Goal: Find specific fact

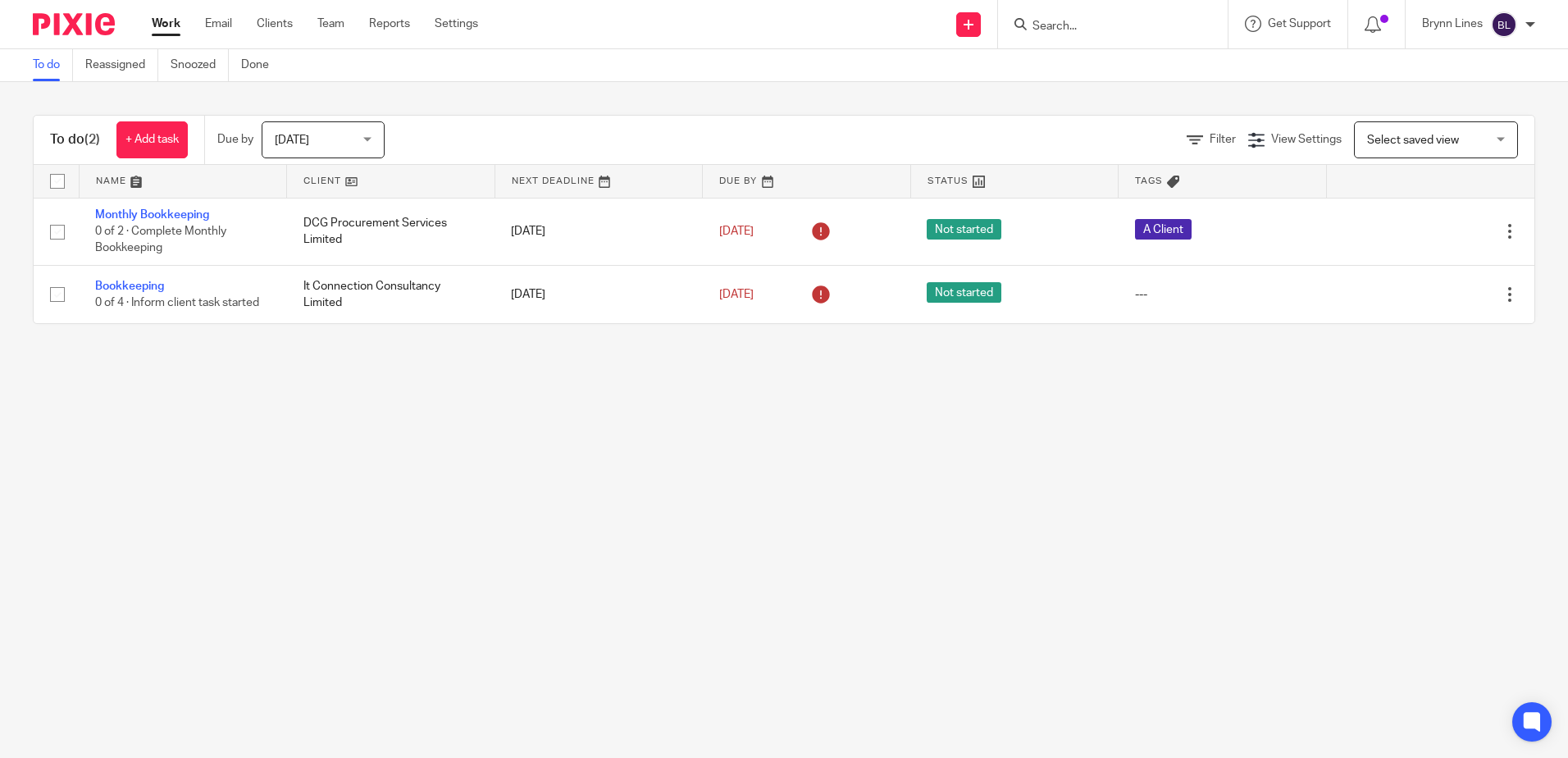
click at [1124, 25] on input "Search" at bounding box center [1104, 27] width 148 height 15
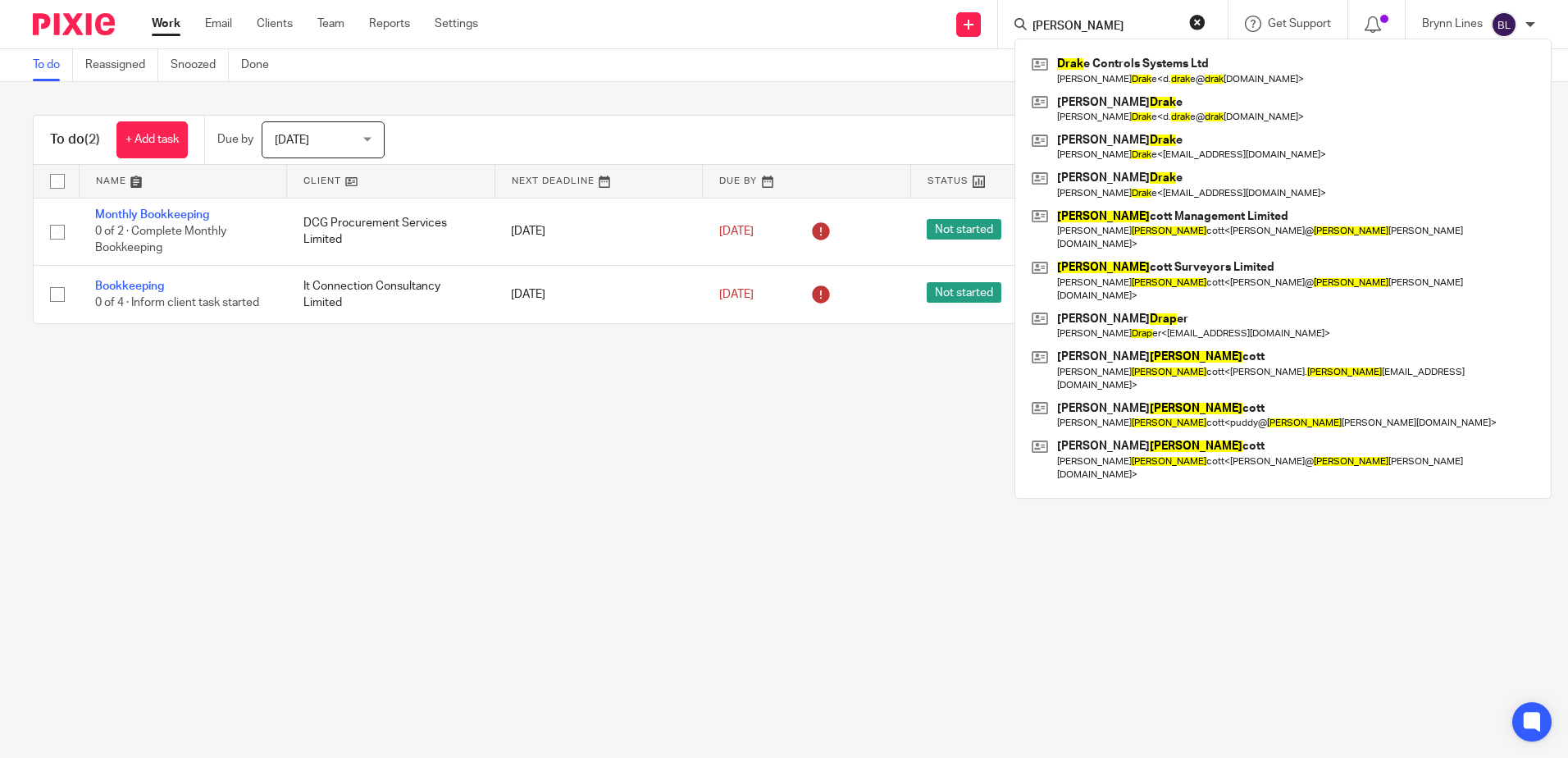
type input "[PERSON_NAME]"
click button "submit" at bounding box center [0, 0] width 0 height 0
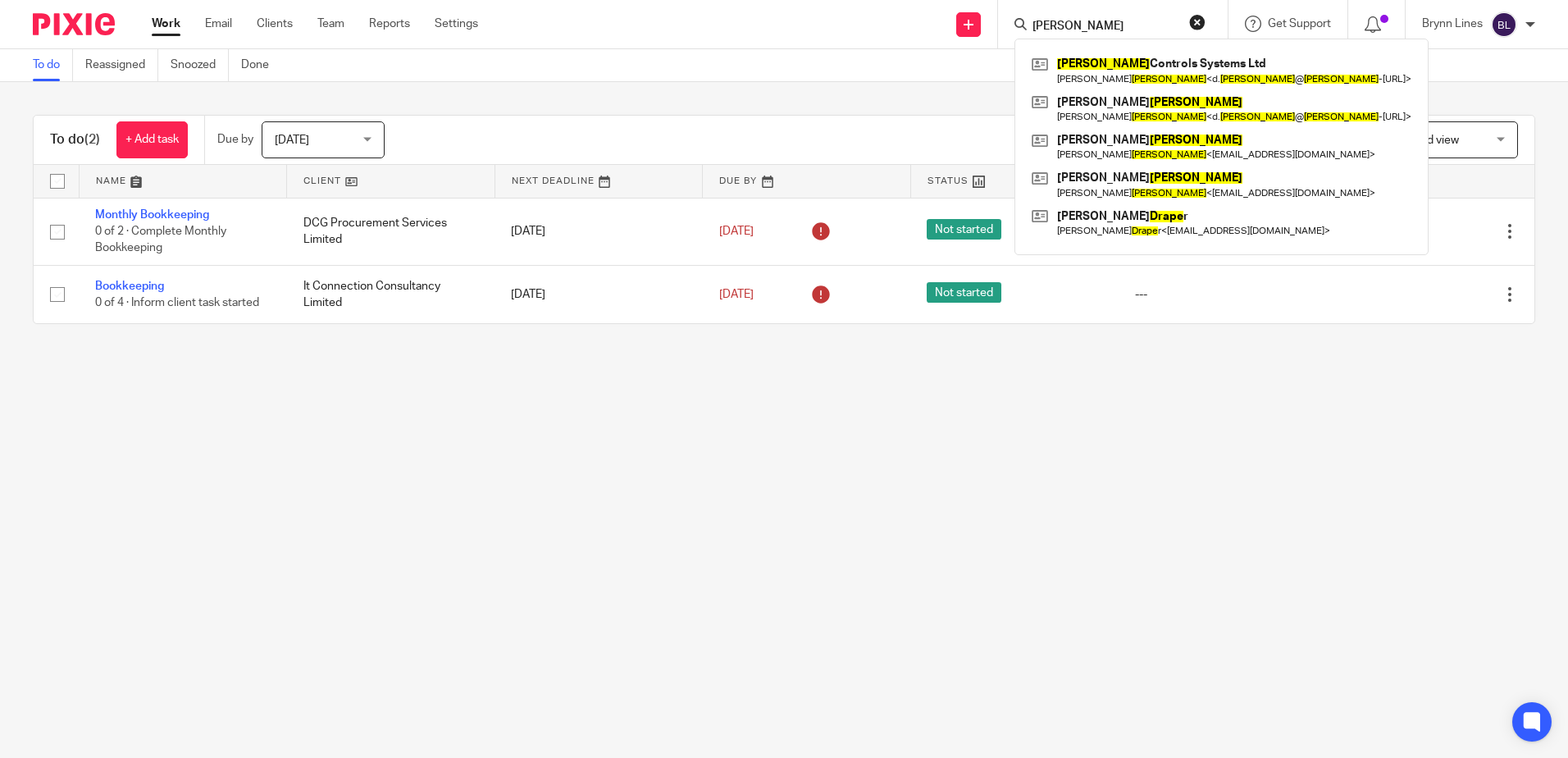
drag, startPoint x: 1110, startPoint y: 34, endPoint x: 1101, endPoint y: 49, distance: 17.5
click at [1110, 36] on div "drake Drake Controls Systems Ltd [PERSON_NAME] < [PERSON_NAME] @ [PERSON_NAME] …" at bounding box center [1113, 24] width 229 height 49
click at [1101, 49] on div "Drake Controls Systems Ltd [PERSON_NAME] < [PERSON_NAME] @ [PERSON_NAME] -[URL]…" at bounding box center [1221, 147] width 414 height 216
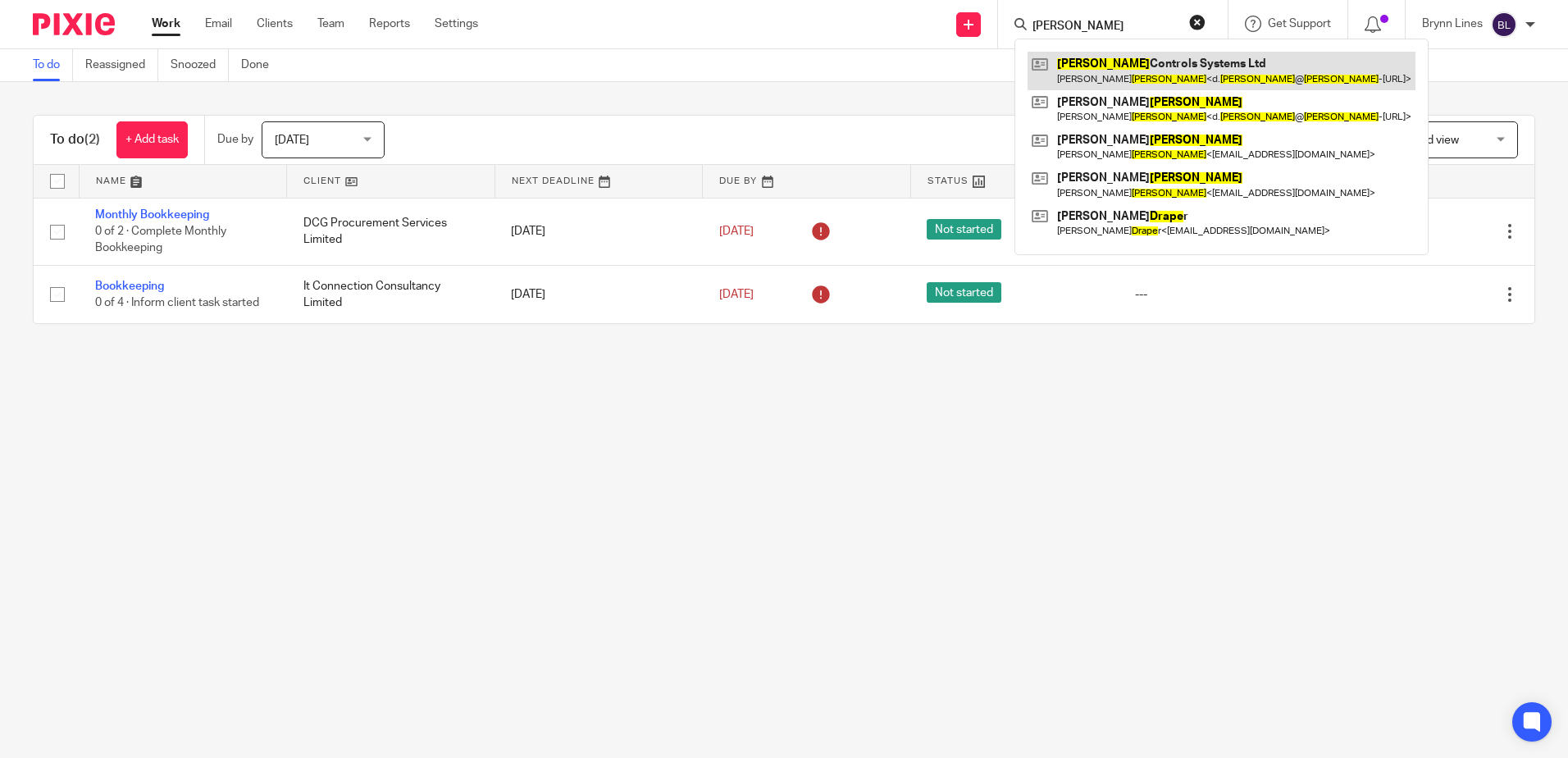
click at [1093, 62] on link at bounding box center [1221, 71] width 388 height 38
click at [1066, 64] on link at bounding box center [1221, 71] width 388 height 38
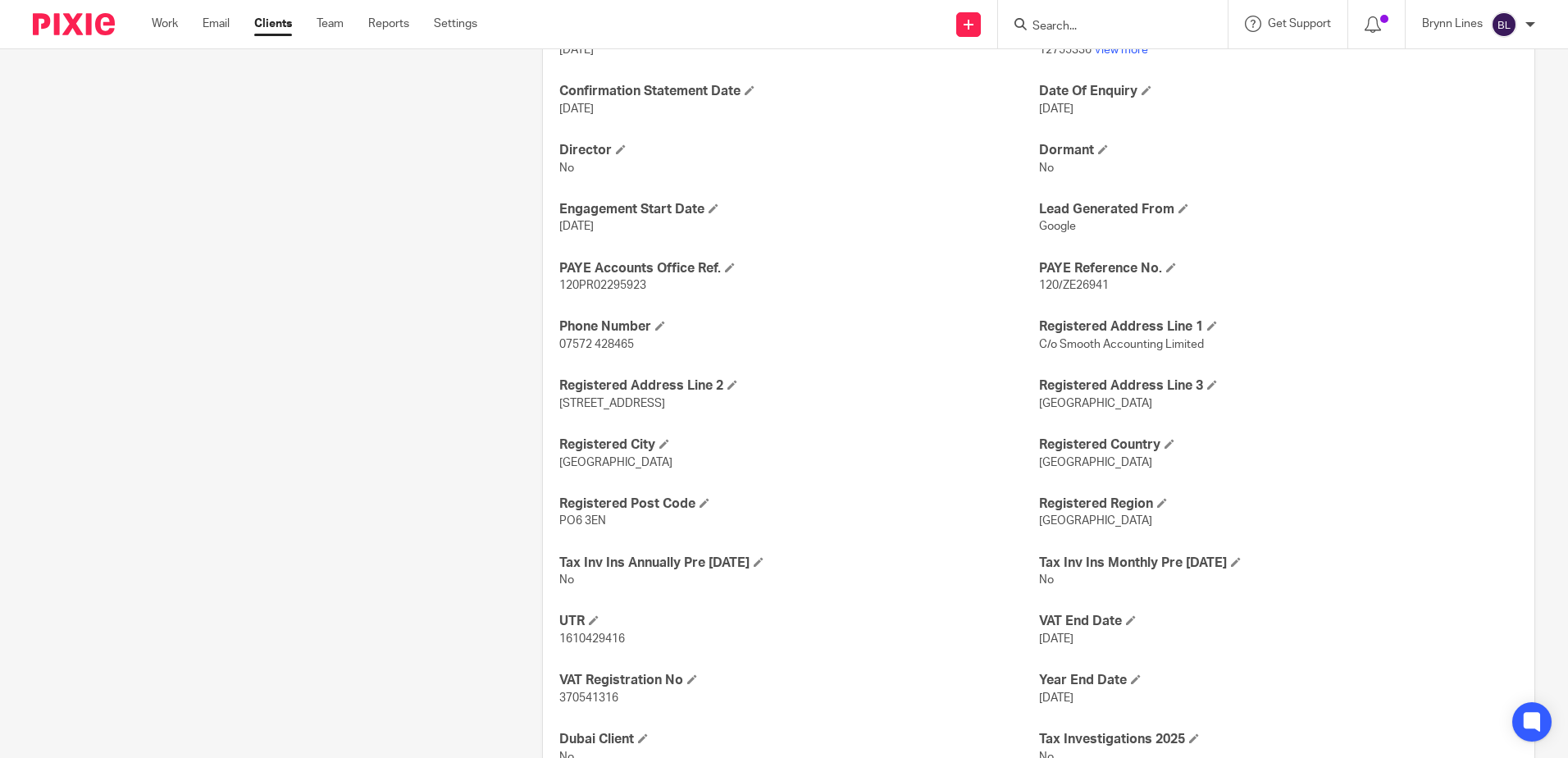
scroll to position [984, 0]
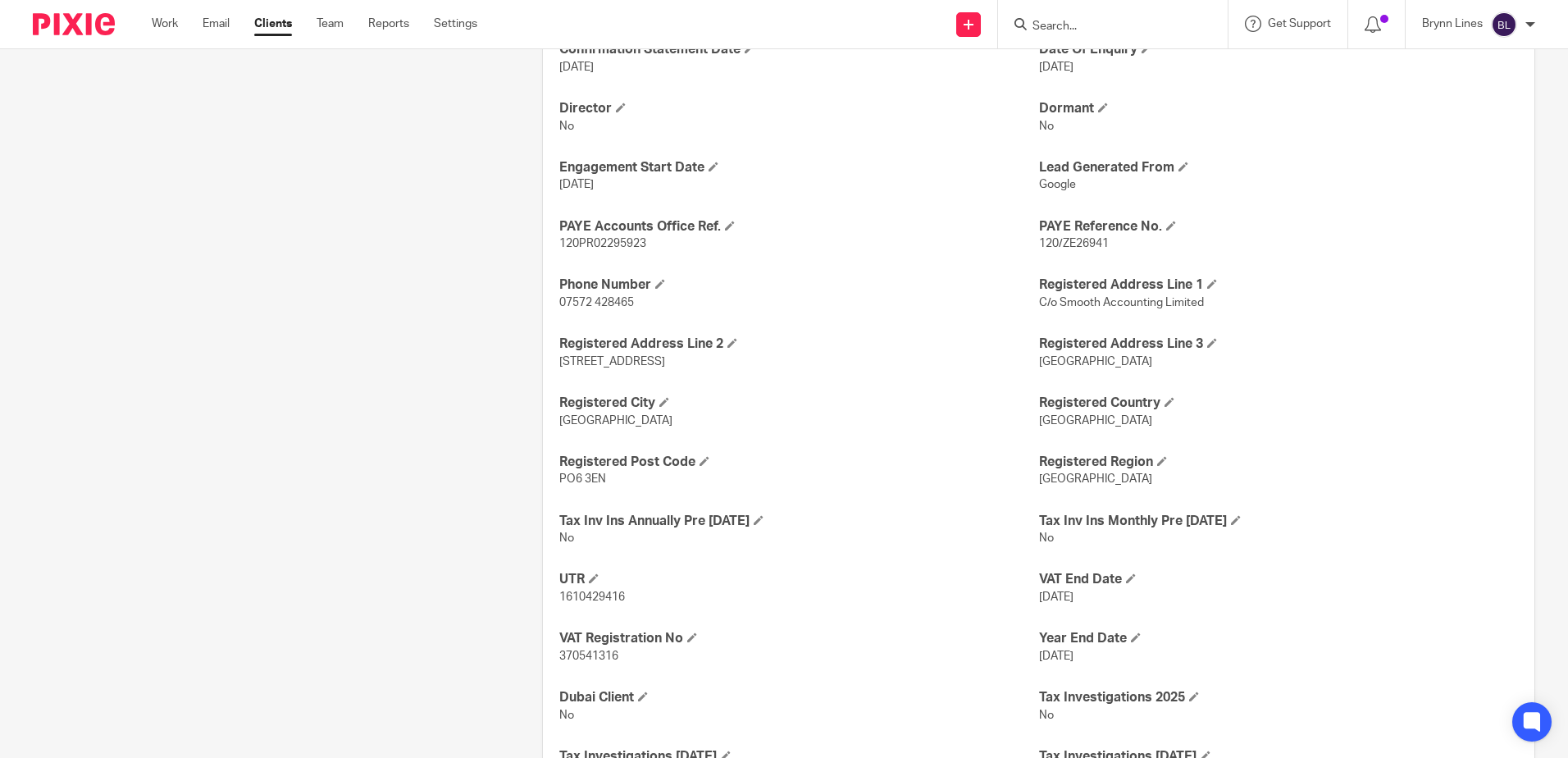
click at [606, 244] on span "120PR02295923" at bounding box center [602, 243] width 87 height 12
copy span "120PR02295923"
